Goal: Purchase product/service

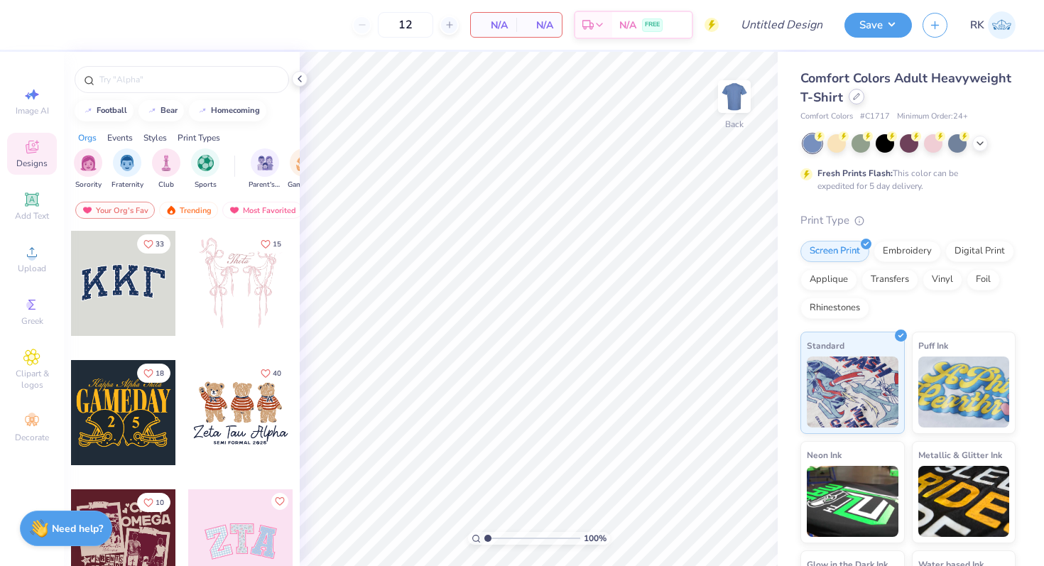
click at [859, 100] on div at bounding box center [857, 97] width 16 height 16
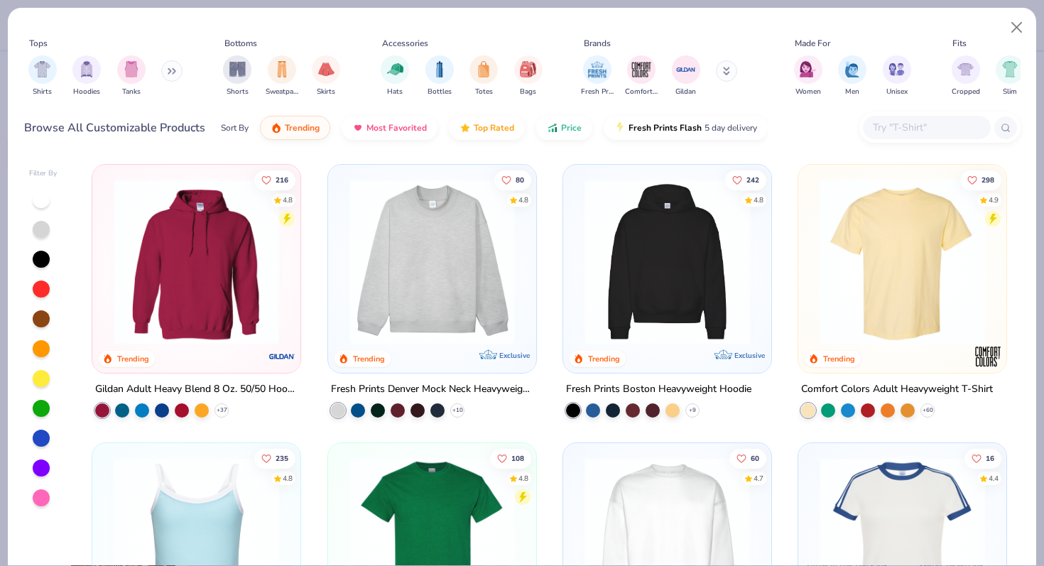
click at [443, 266] on img at bounding box center [432, 262] width 180 height 166
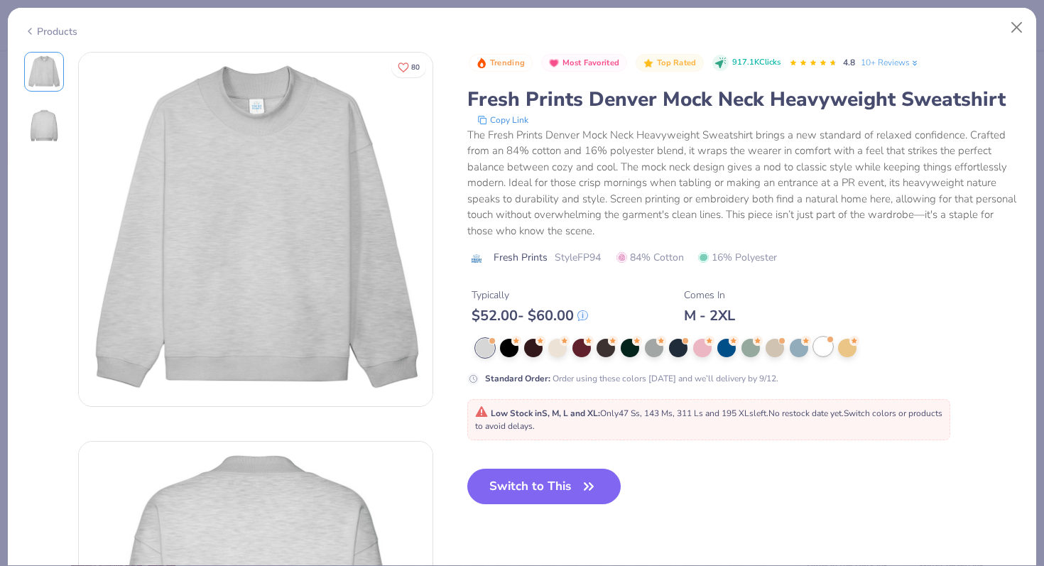
click at [814, 348] on div at bounding box center [823, 346] width 18 height 18
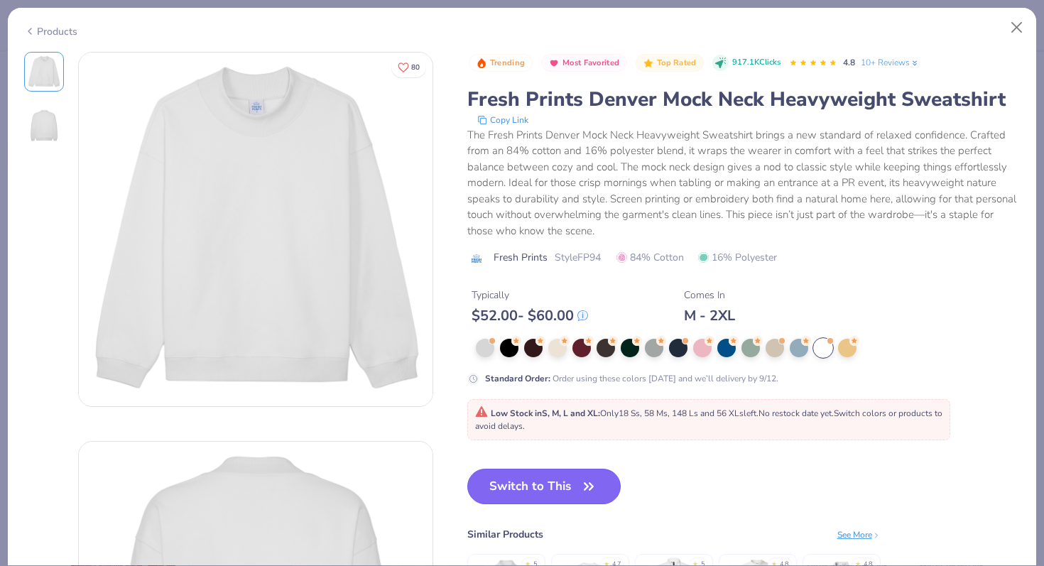
click at [553, 494] on button "Switch to This" at bounding box center [544, 487] width 154 height 36
type input "50"
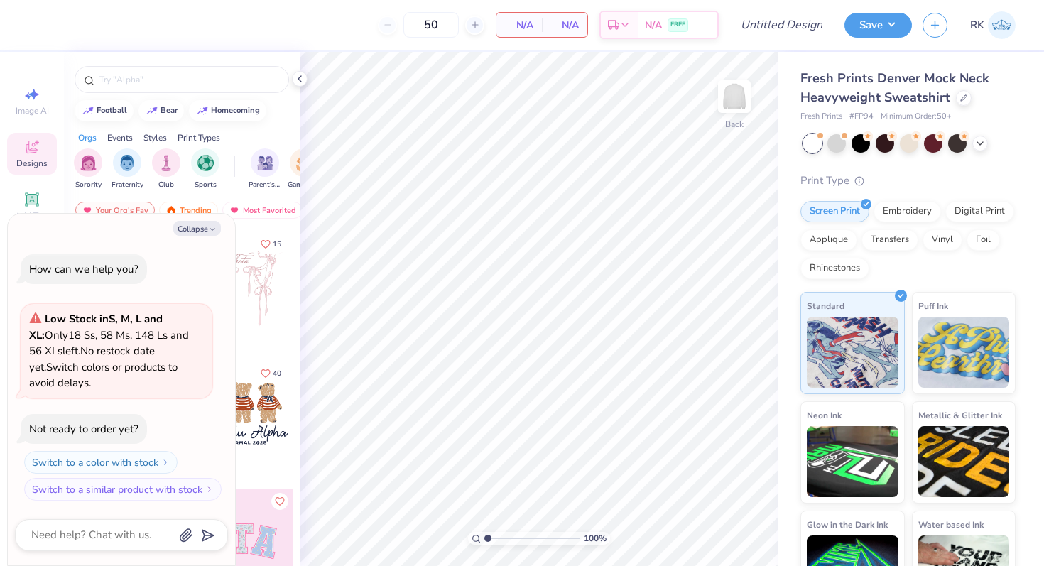
type textarea "x"
